Goal: Information Seeking & Learning: Check status

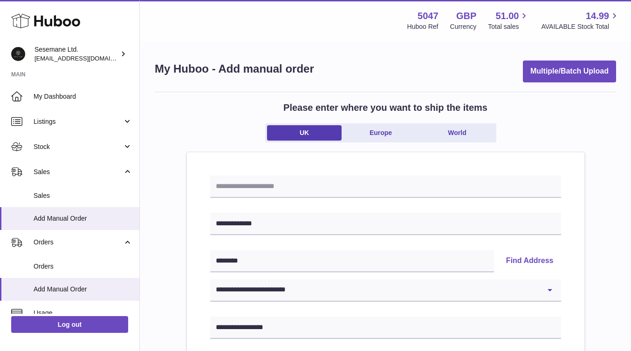
select select "*"
click at [48, 195] on span "Sales" at bounding box center [83, 196] width 99 height 9
click at [56, 199] on span "Sales" at bounding box center [83, 196] width 99 height 9
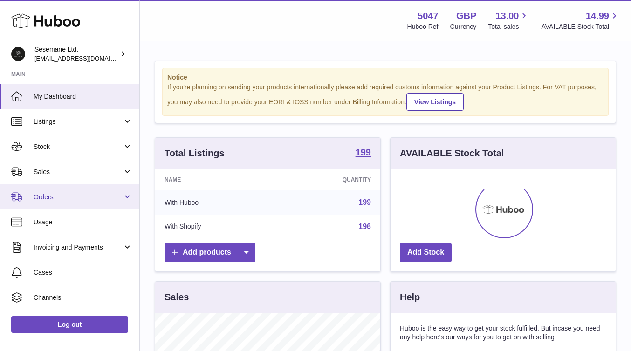
scroll to position [145, 225]
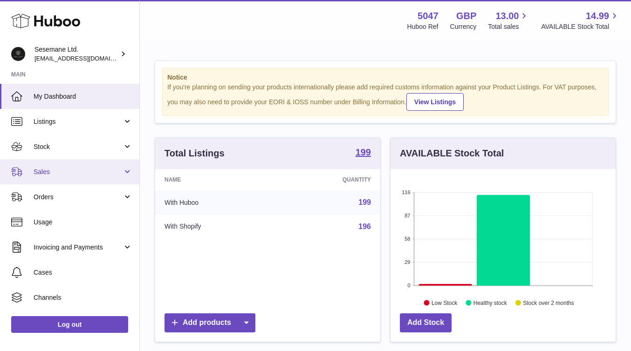
click at [41, 176] on span "Sales" at bounding box center [78, 172] width 89 height 9
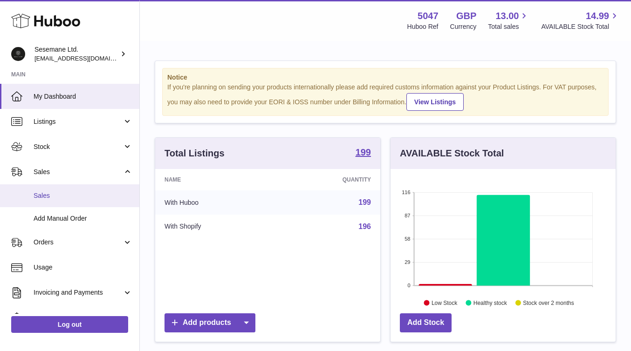
click at [54, 197] on span "Sales" at bounding box center [83, 196] width 99 height 9
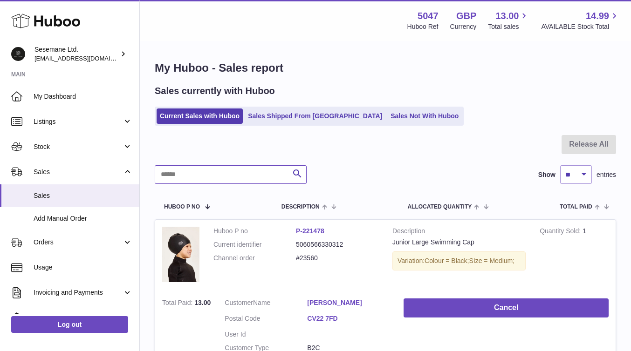
click at [210, 174] on input "text" at bounding box center [231, 174] width 152 height 19
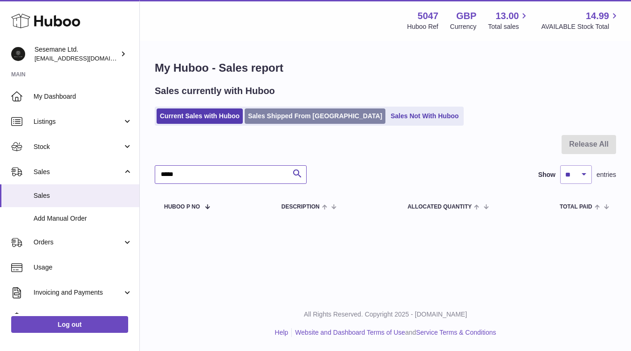
type input "*****"
click at [268, 115] on link "Sales Shipped From [GEOGRAPHIC_DATA]" at bounding box center [315, 116] width 141 height 15
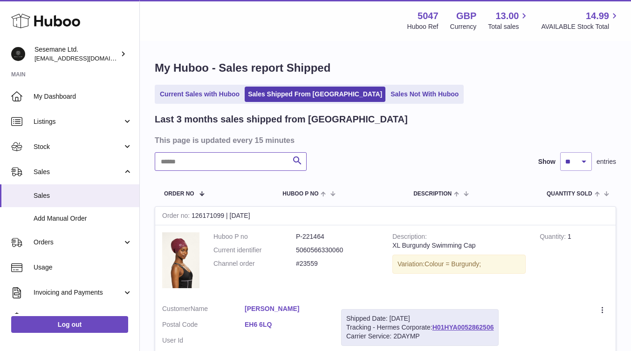
click at [197, 163] on input "text" at bounding box center [231, 161] width 152 height 19
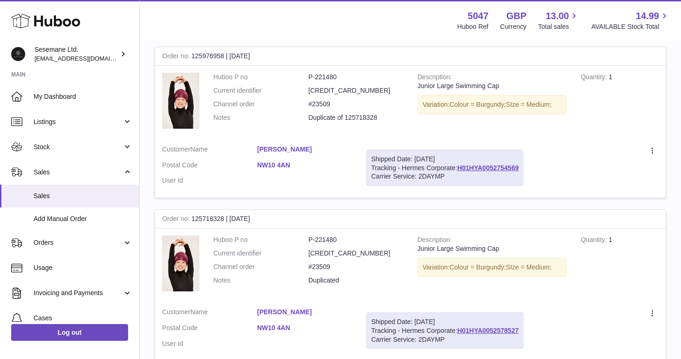
scroll to position [162, 0]
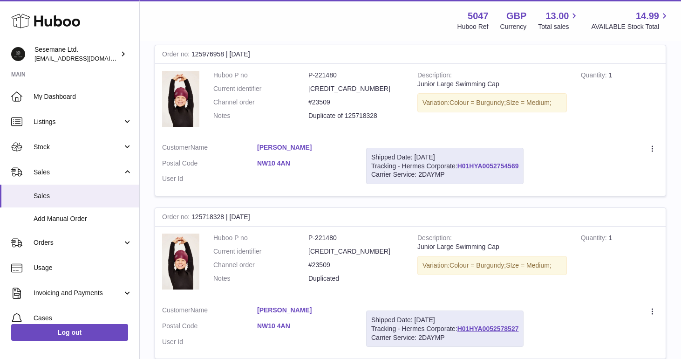
type input "*****"
